Goal: Find specific page/section: Find specific page/section

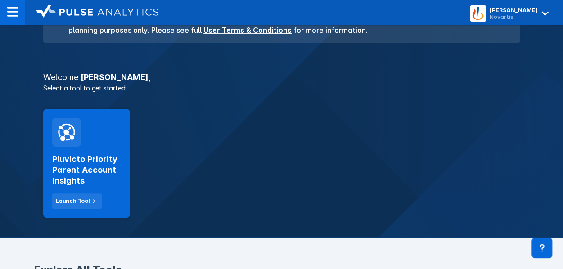
scroll to position [114, 0]
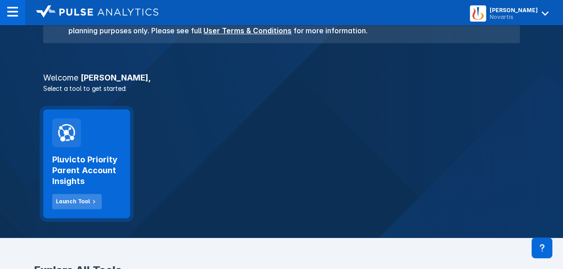
click at [73, 203] on div "Launch Tool" at bounding box center [73, 202] width 34 height 8
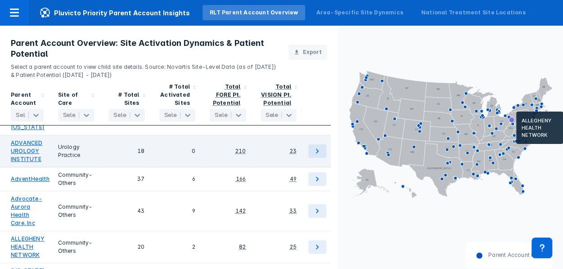
scroll to position [86, 0]
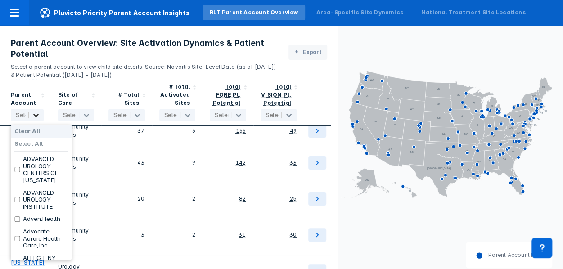
click at [37, 113] on icon at bounding box center [36, 115] width 9 height 9
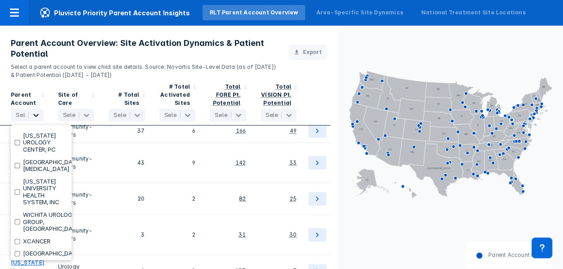
scroll to position [4063, 0]
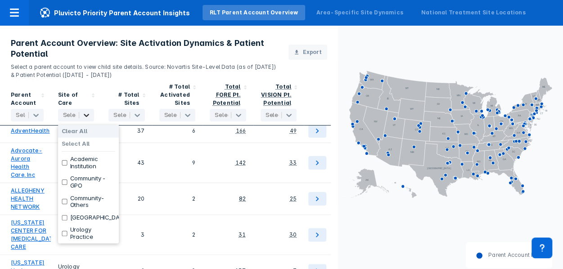
click at [84, 113] on icon at bounding box center [86, 115] width 9 height 9
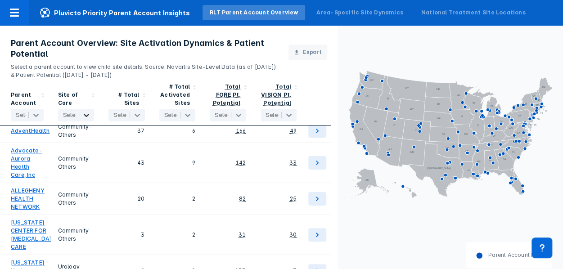
click at [86, 116] on icon at bounding box center [86, 115] width 5 height 3
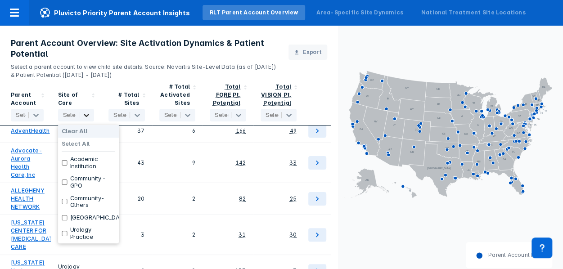
click at [86, 116] on icon at bounding box center [86, 115] width 5 height 3
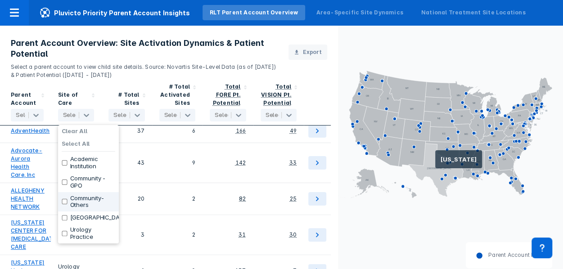
click at [435, 163] on icon at bounding box center [436, 171] width 54 height 54
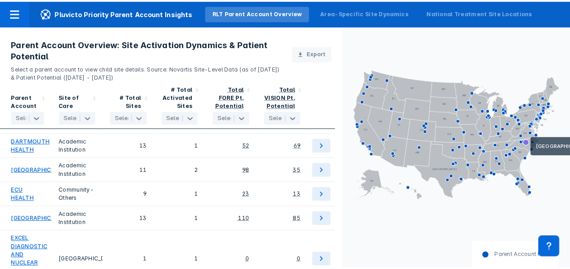
scroll to position [1287, 0]
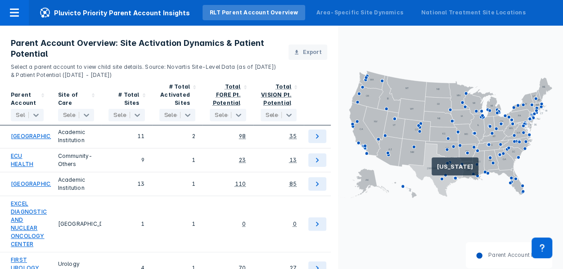
click at [432, 170] on icon at bounding box center [436, 171] width 54 height 54
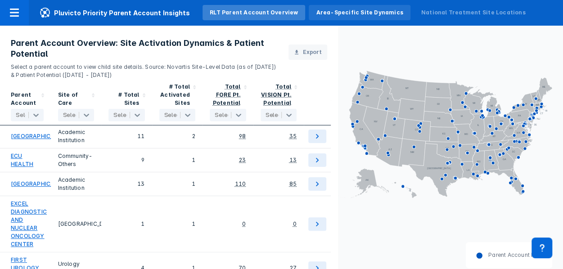
click at [325, 17] on div "Area-Specific Site Dynamics" at bounding box center [359, 12] width 101 height 15
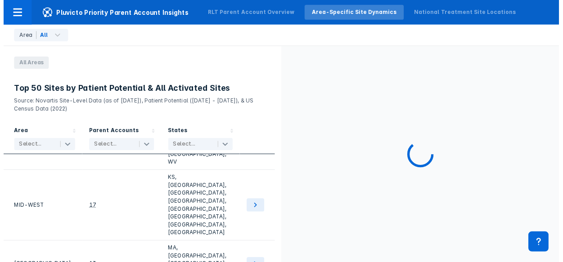
scroll to position [244, 0]
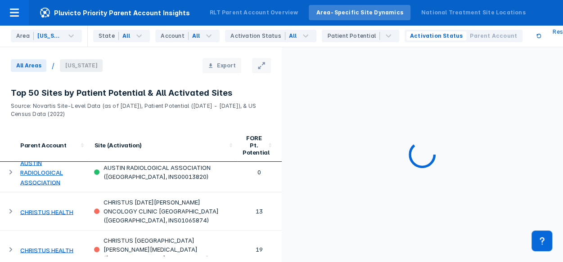
scroll to position [0, 0]
